Goal: Find specific page/section: Find specific page/section

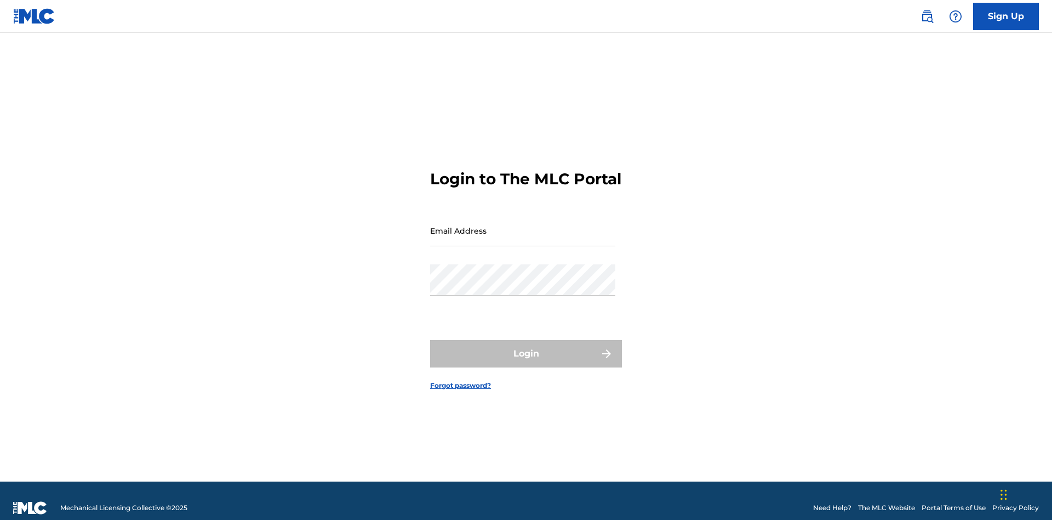
scroll to position [14, 0]
click at [523, 225] on input "Email Address" at bounding box center [522, 230] width 185 height 31
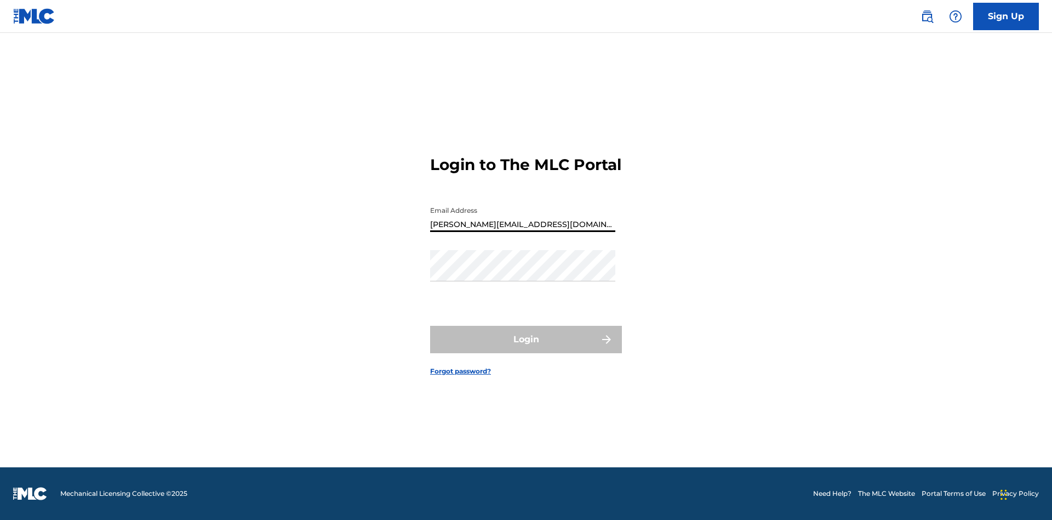
type input "[PERSON_NAME][EMAIL_ADDRESS][DOMAIN_NAME]"
click at [526, 349] on button "Login" at bounding box center [526, 339] width 192 height 27
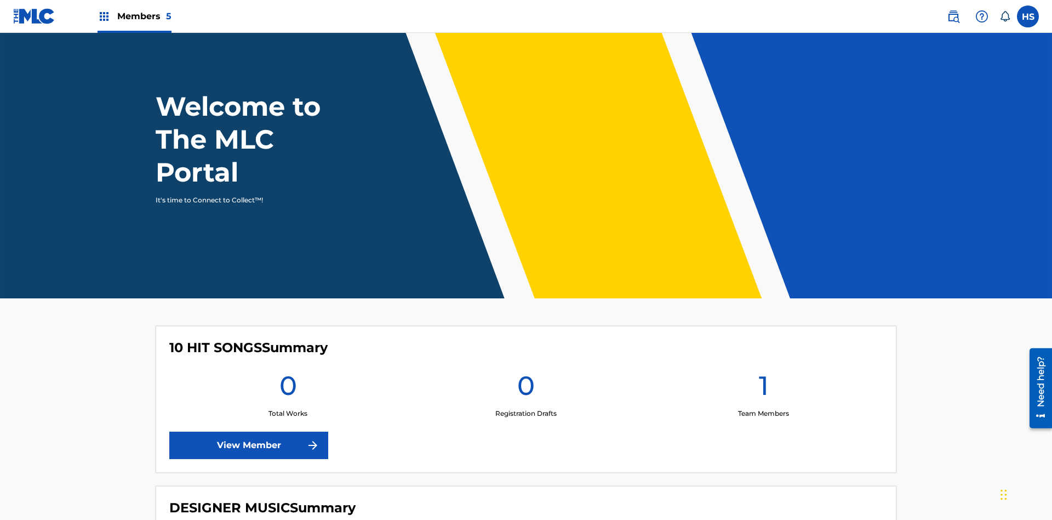
click at [134, 16] on span "Members 5" at bounding box center [144, 16] width 54 height 13
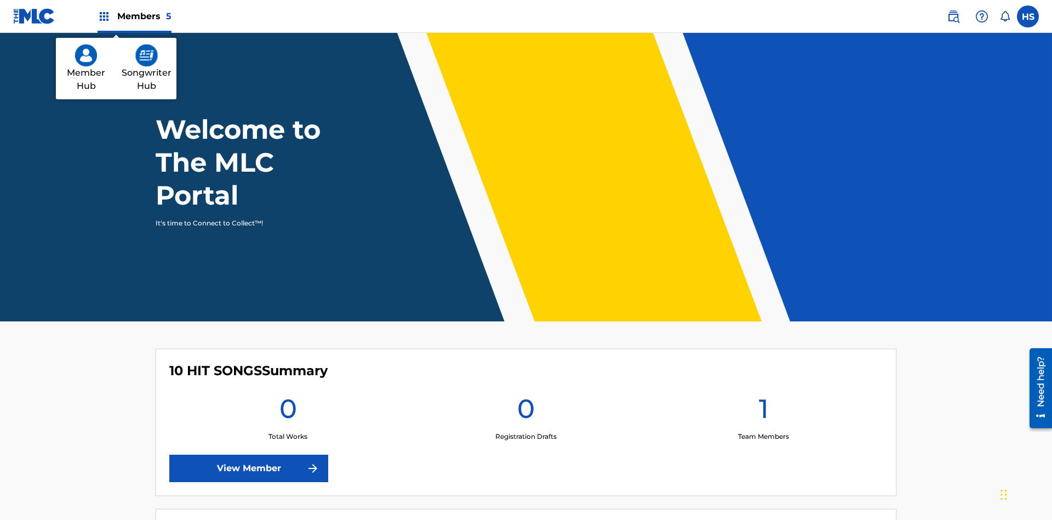
click at [146, 55] on img at bounding box center [146, 55] width 22 height 22
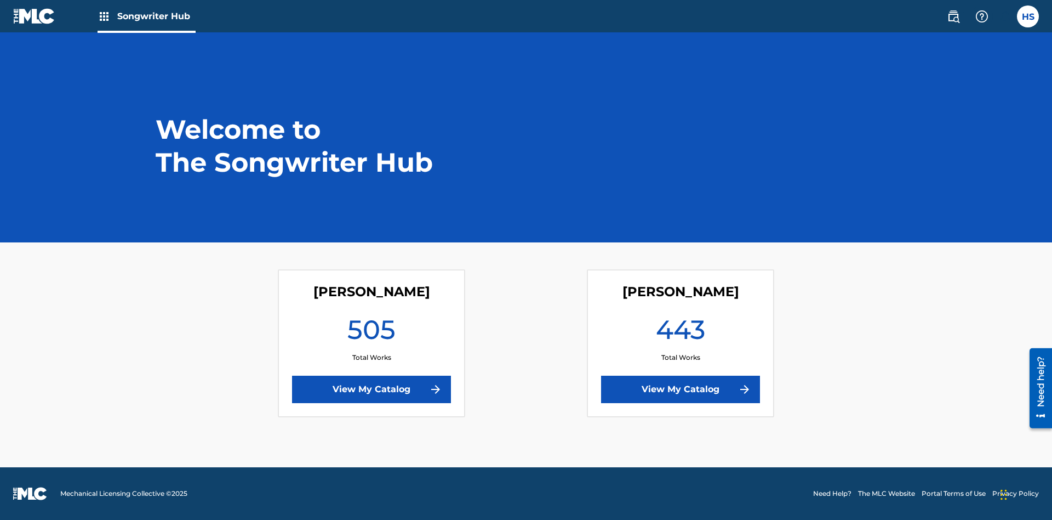
click at [681, 389] on link "View My Catalog" at bounding box center [680, 388] width 159 height 27
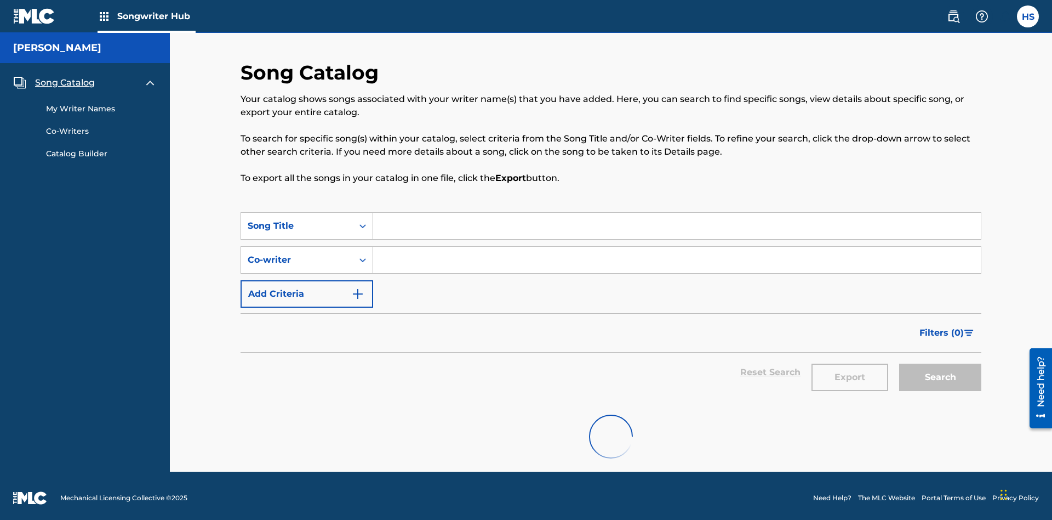
click at [65, 76] on span "Song Catalog" at bounding box center [65, 82] width 60 height 13
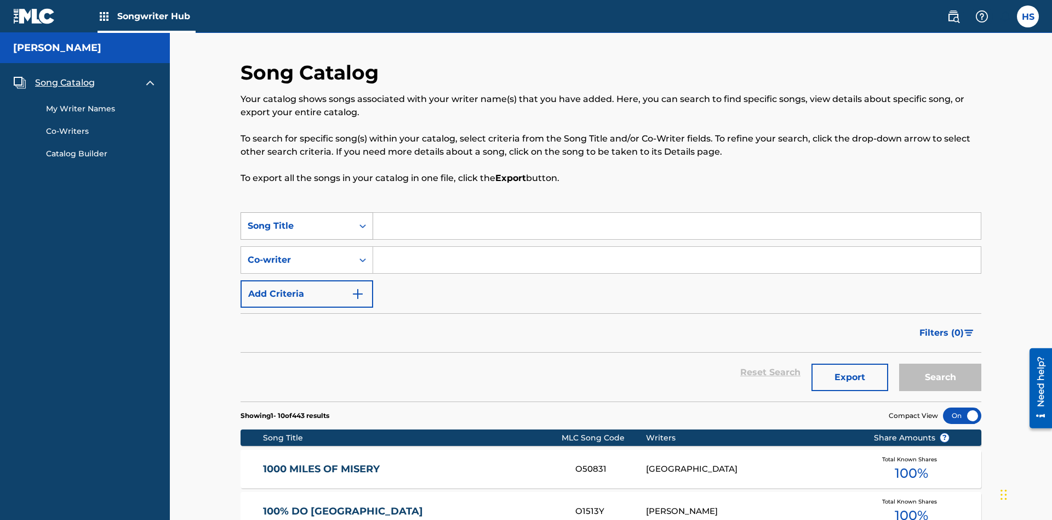
click at [297, 219] on div "Song Title" at bounding box center [297, 225] width 99 height 13
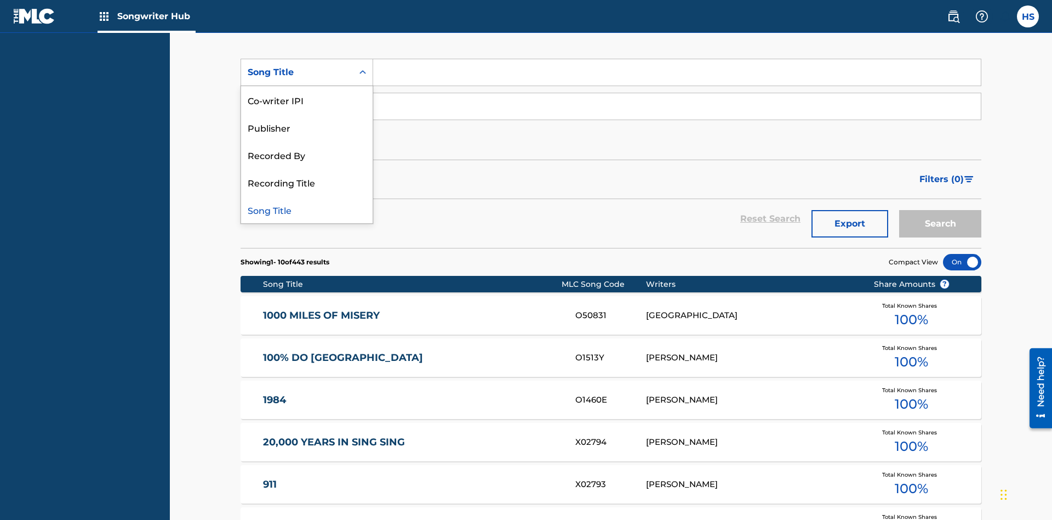
click at [307, 209] on div "Song Title" at bounding box center [307, 209] width 132 height 27
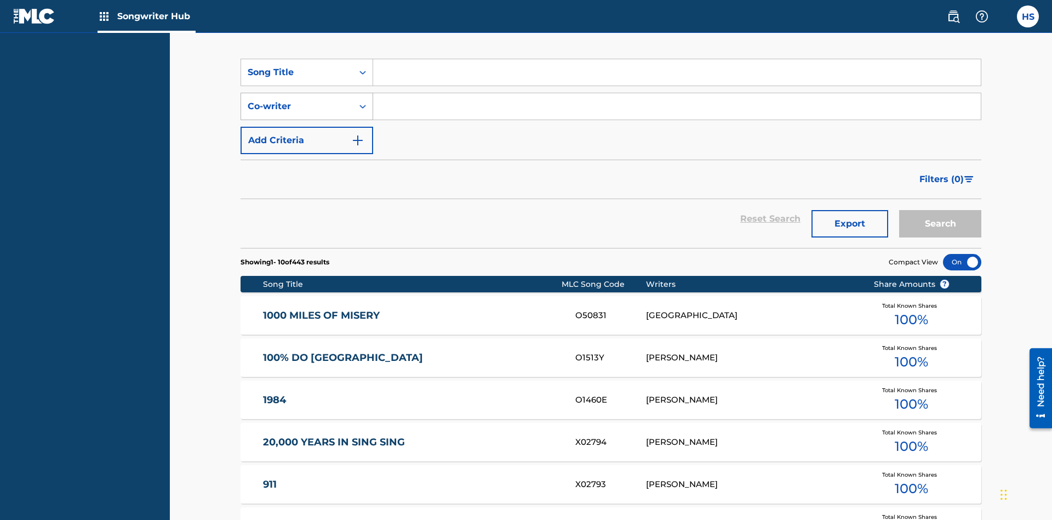
click at [297, 100] on div "Co-writer" at bounding box center [297, 106] width 99 height 13
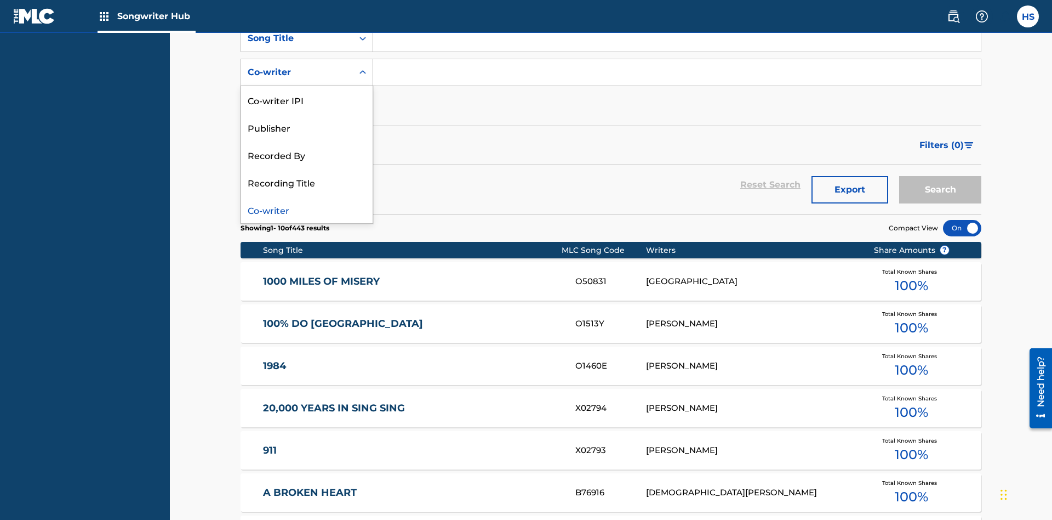
click at [307, 209] on div "Co-writer" at bounding box center [307, 209] width 132 height 27
click at [307, 93] on button "Add Criteria" at bounding box center [307, 106] width 133 height 27
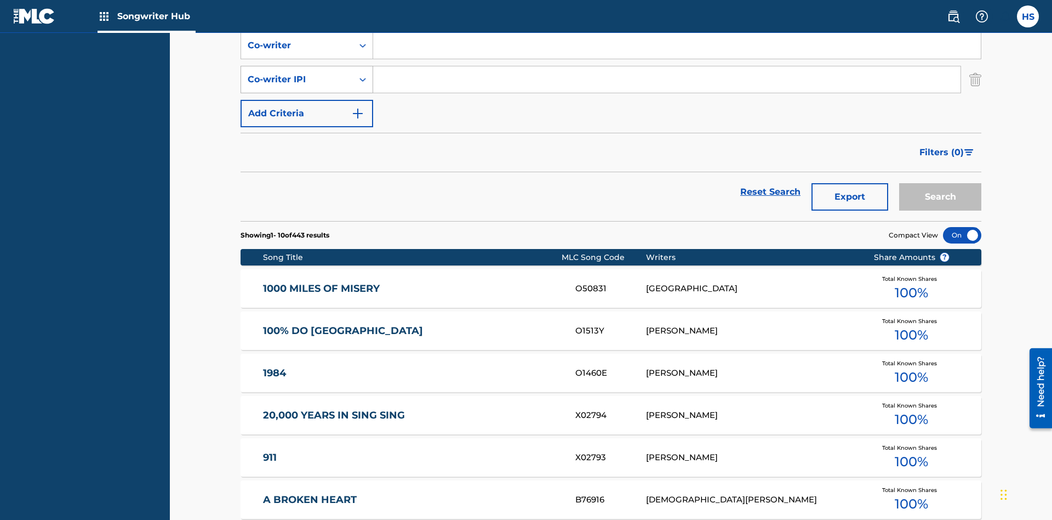
click at [297, 73] on div "Co-writer IPI" at bounding box center [297, 79] width 99 height 13
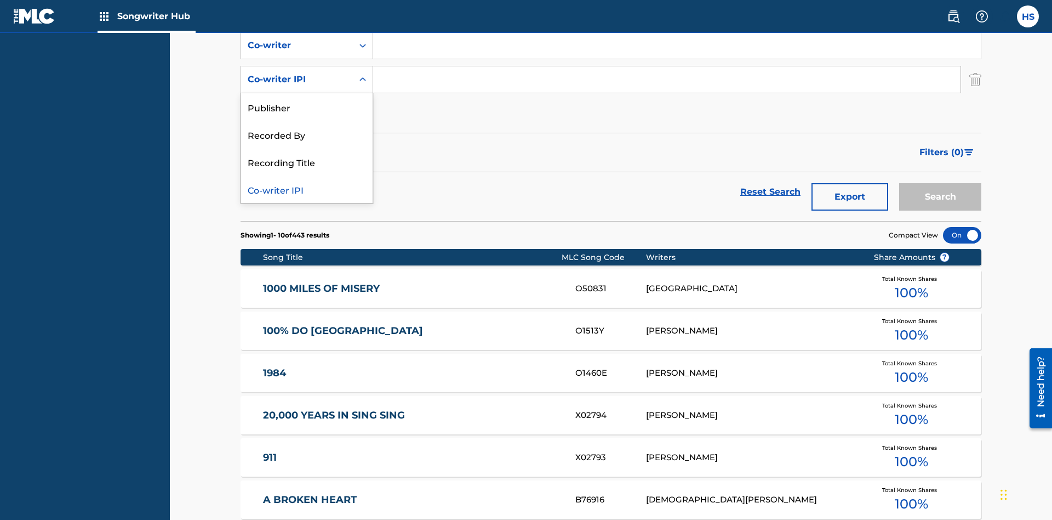
scroll to position [221, 0]
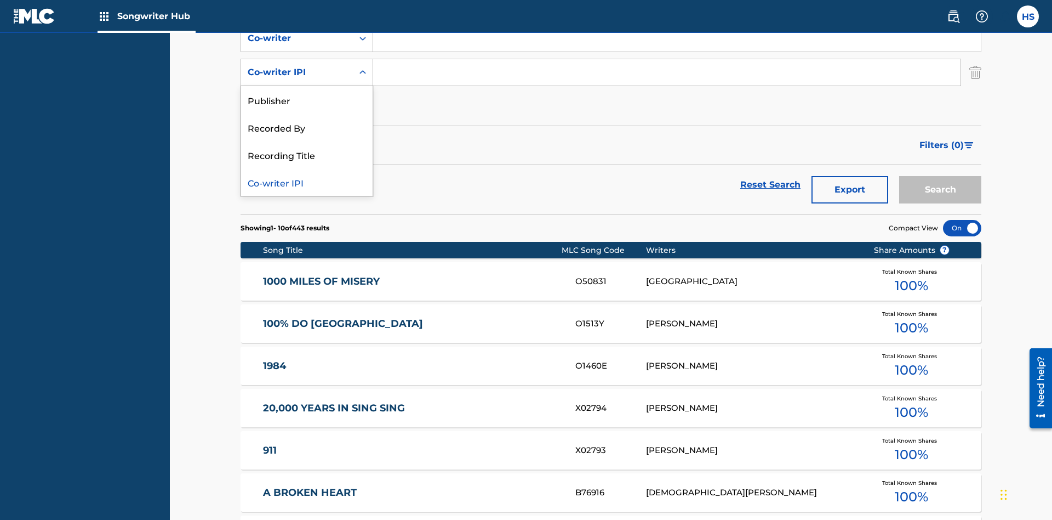
click at [307, 182] on div "Co-writer IPI" at bounding box center [307, 181] width 132 height 27
click at [307, 93] on button "Add Criteria" at bounding box center [307, 106] width 133 height 27
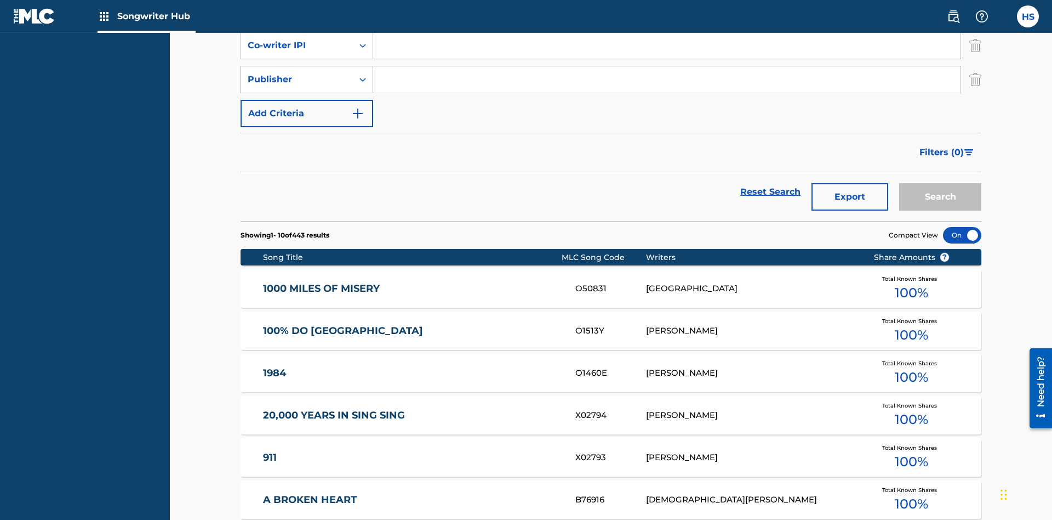
click at [297, 73] on div "Publisher" at bounding box center [297, 79] width 99 height 13
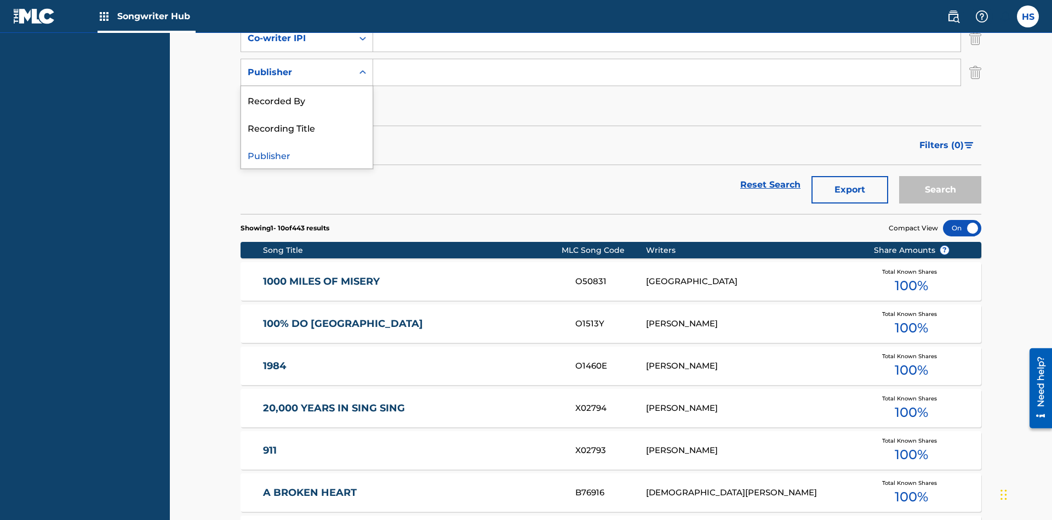
click at [307, 100] on div "Recorded By" at bounding box center [307, 99] width 132 height 27
click at [307, 93] on button "Add Criteria" at bounding box center [307, 106] width 133 height 27
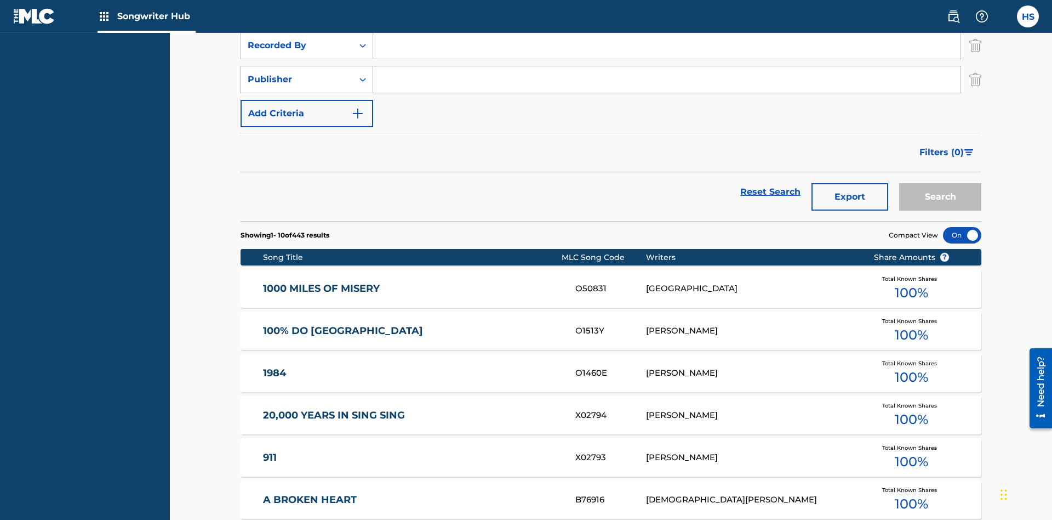
click at [297, 73] on div "Publisher" at bounding box center [297, 79] width 99 height 13
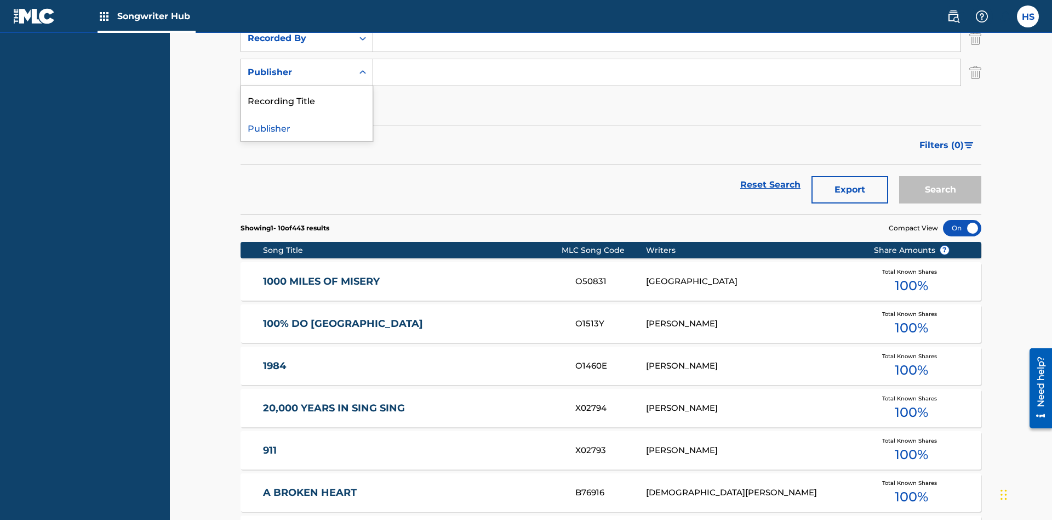
click at [307, 127] on div "Publisher" at bounding box center [307, 126] width 132 height 27
click at [307, 93] on button "Add Criteria" at bounding box center [307, 106] width 133 height 27
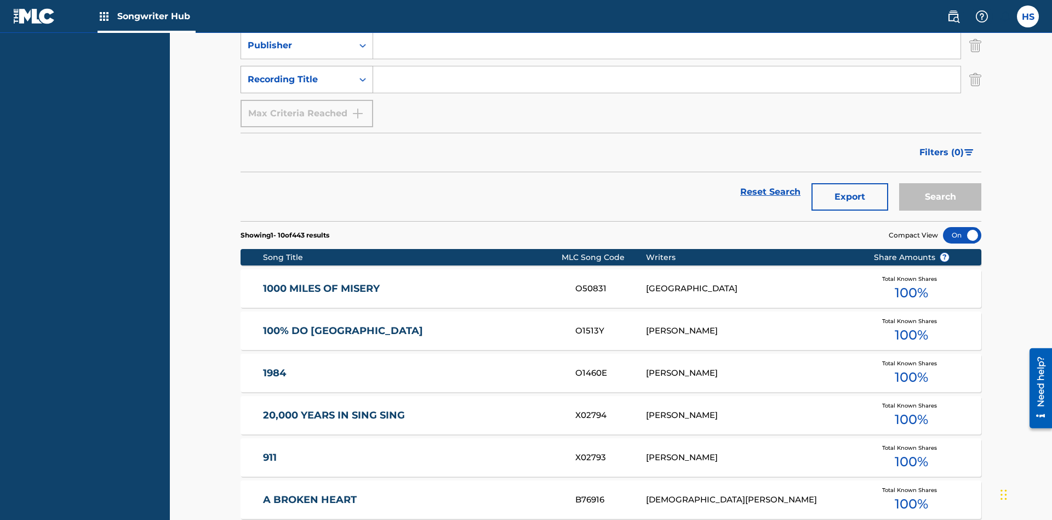
click at [297, 73] on div "Recording Title" at bounding box center [297, 79] width 99 height 13
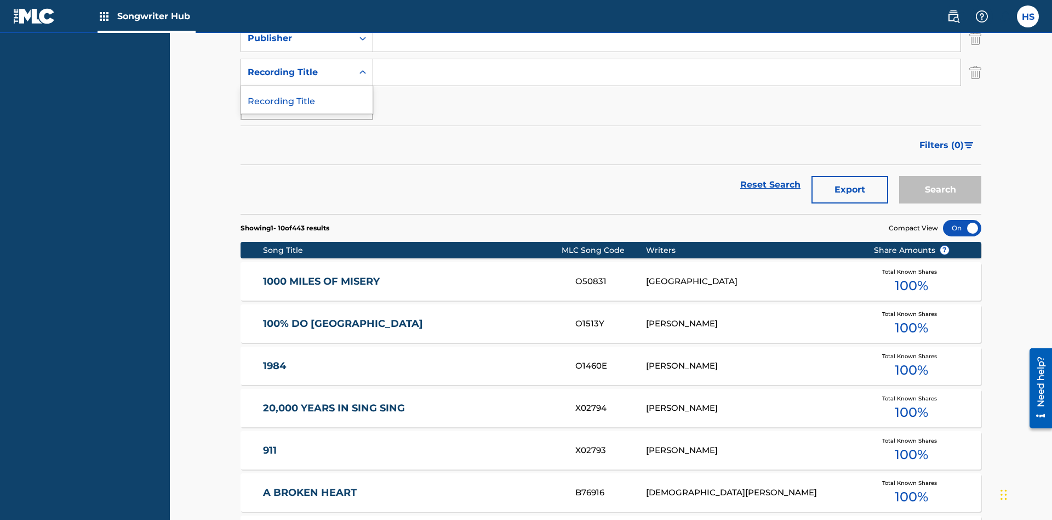
click at [307, 100] on div "Recording Title" at bounding box center [307, 99] width 132 height 27
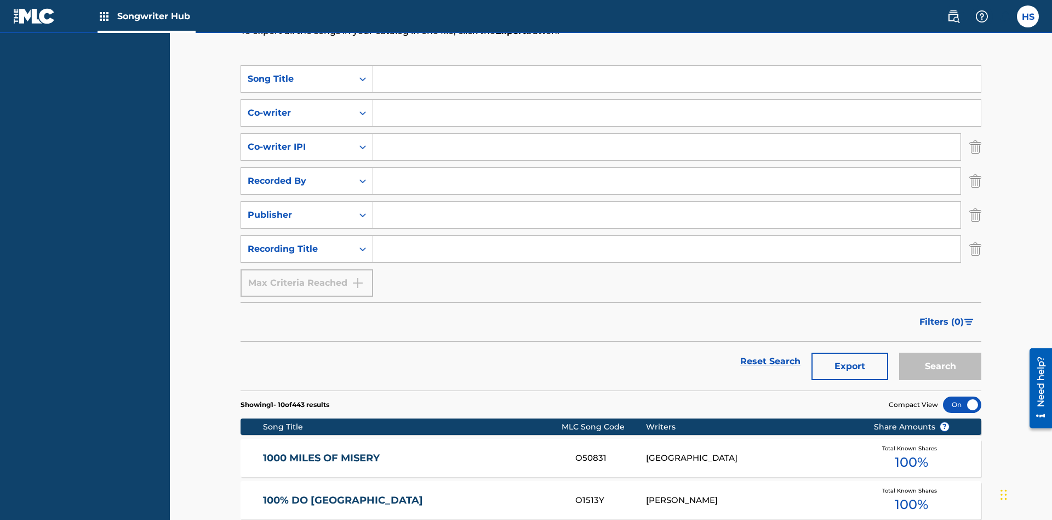
click at [677, 79] on input "Search Form" at bounding box center [677, 79] width 608 height 26
type input "MENEAME"
click at [677, 100] on input "Search Form" at bounding box center [677, 113] width 608 height 26
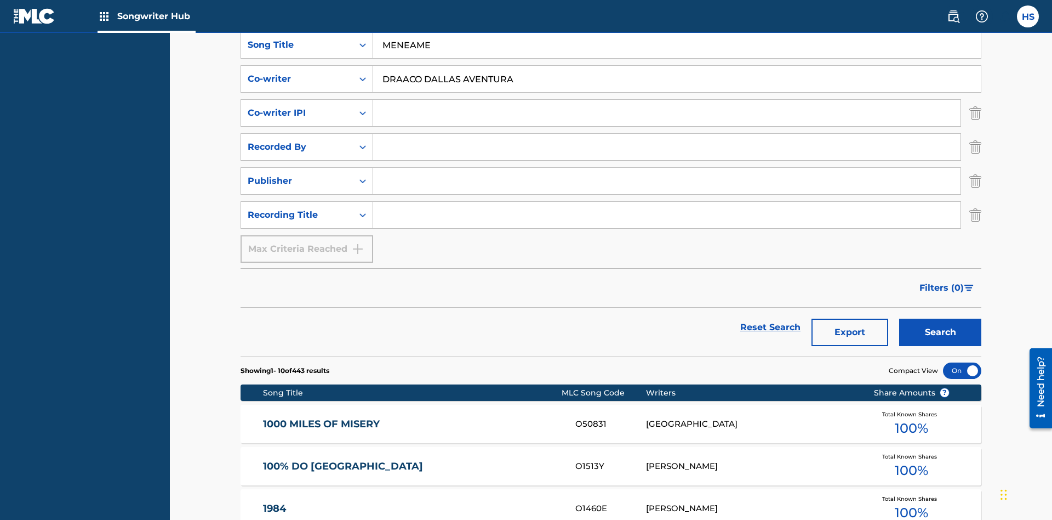
type input "DRAACO DALLAS AVENTURA"
click at [667, 100] on input "Search Form" at bounding box center [667, 113] width 588 height 26
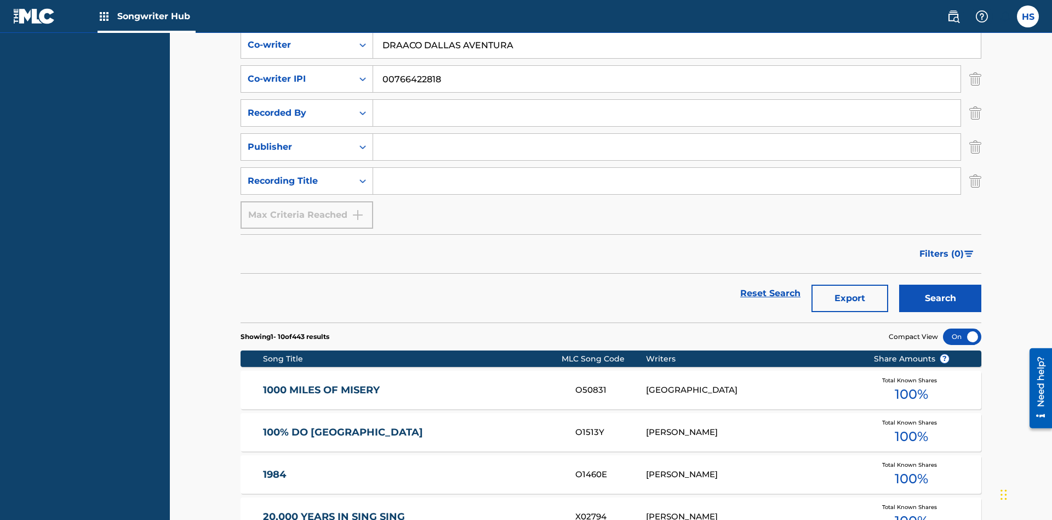
type input "00766422818"
click at [667, 100] on input "Search Form" at bounding box center [667, 113] width 588 height 26
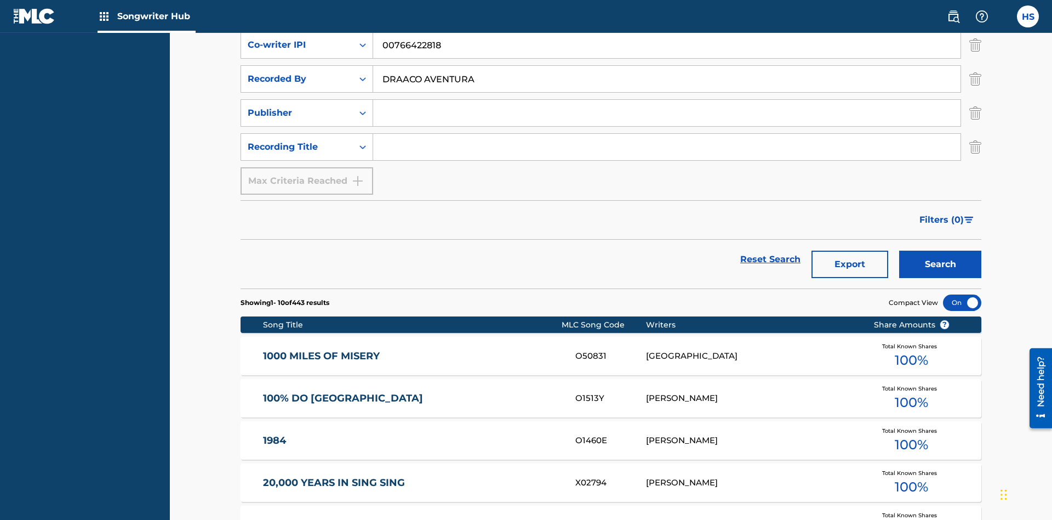
type input "DRAACO AVENTURA"
click at [667, 100] on input "Search Form" at bounding box center [667, 113] width 588 height 26
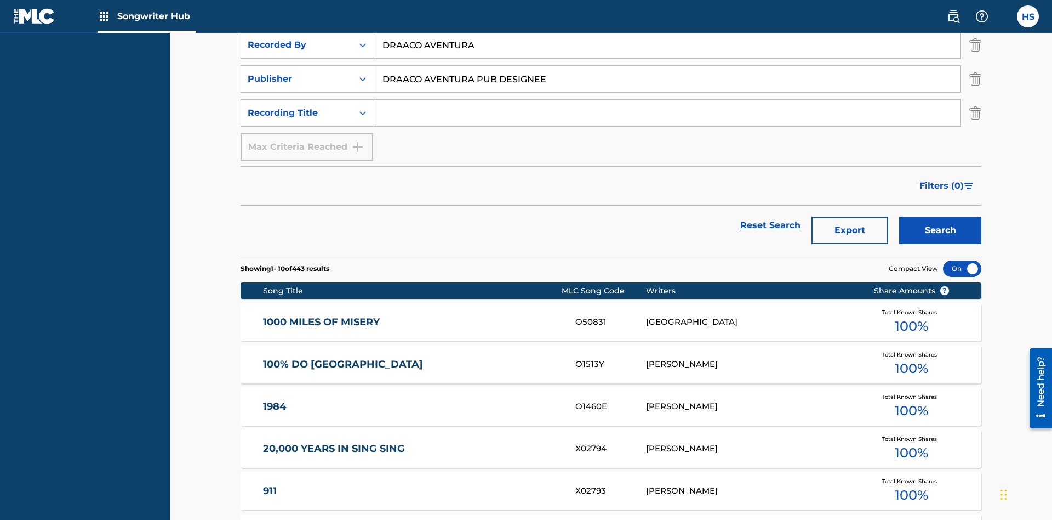
type input "DRAACO AVENTURA PUB DESIGNEE"
click at [667, 100] on input "Search Form" at bounding box center [667, 113] width 588 height 26
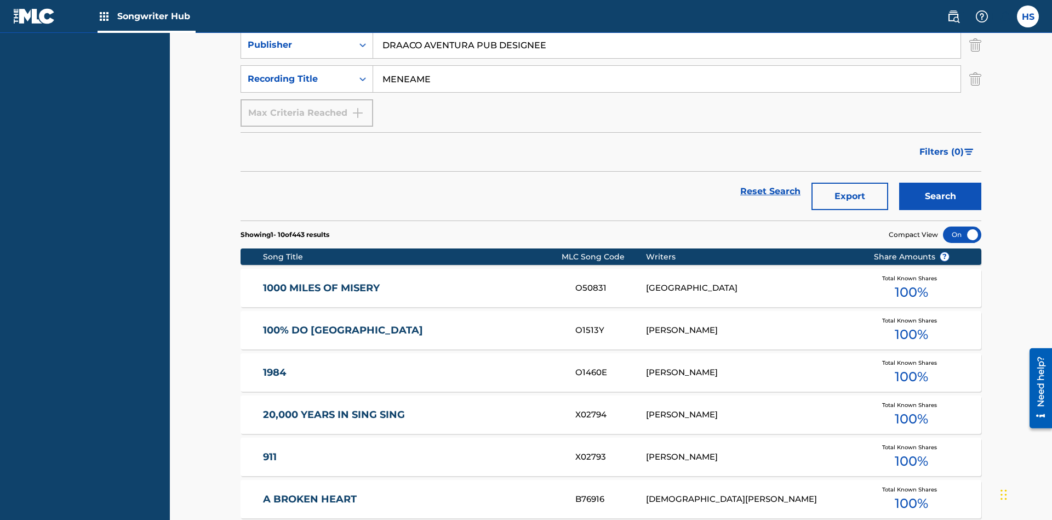
type input "MENEAME"
click at [940, 183] on button "Search" at bounding box center [940, 196] width 82 height 27
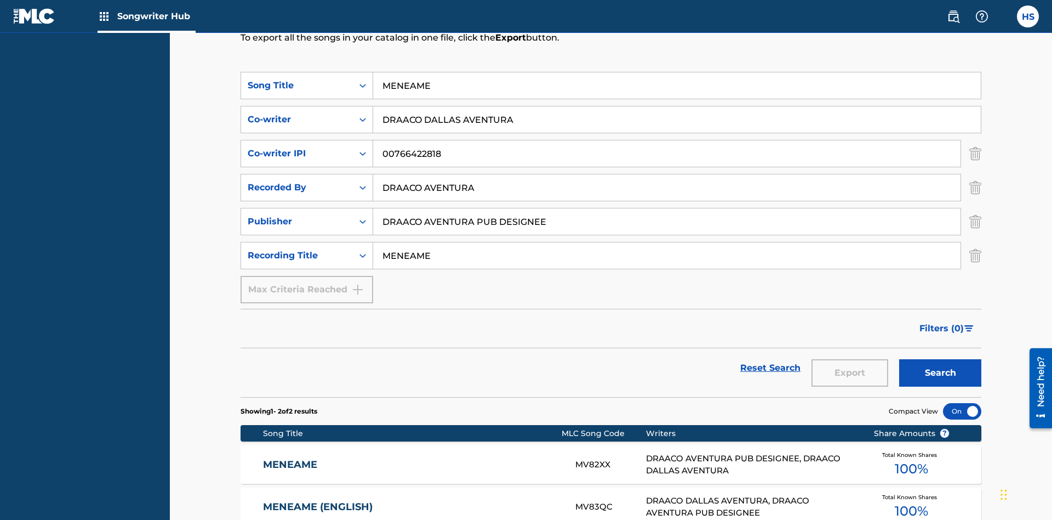
scroll to position [250, 0]
